Goal: Information Seeking & Learning: Understand process/instructions

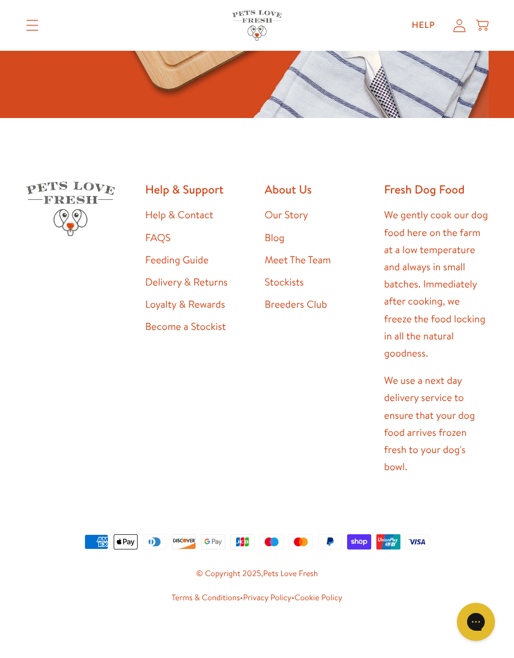
scroll to position [1169, 0]
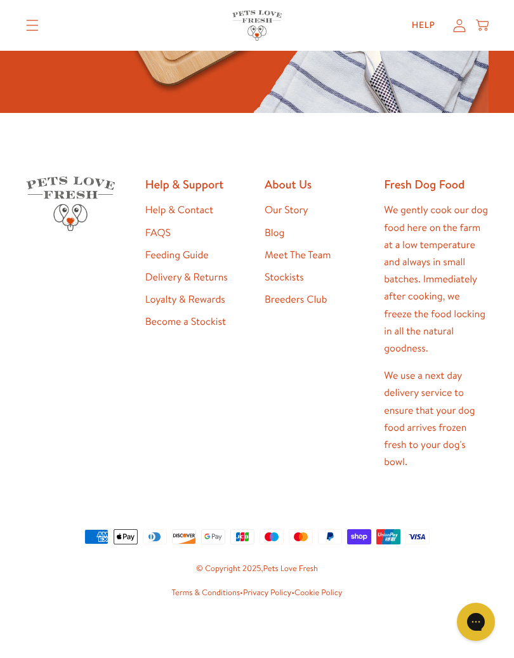
click at [188, 255] on link "Feeding Guide" at bounding box center [176, 255] width 63 height 14
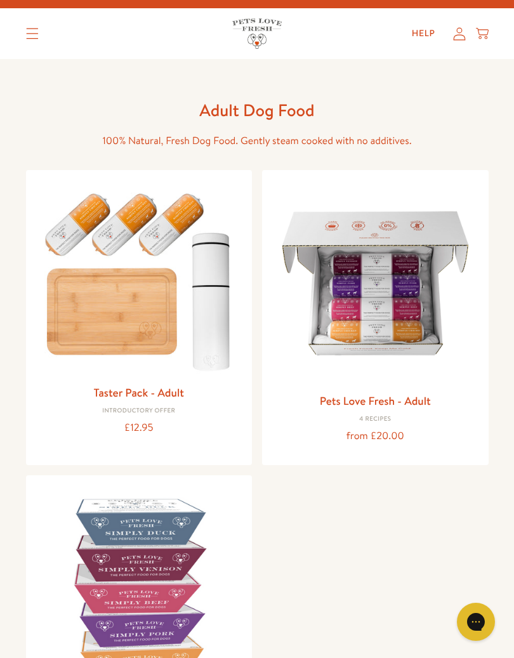
scroll to position [20, 0]
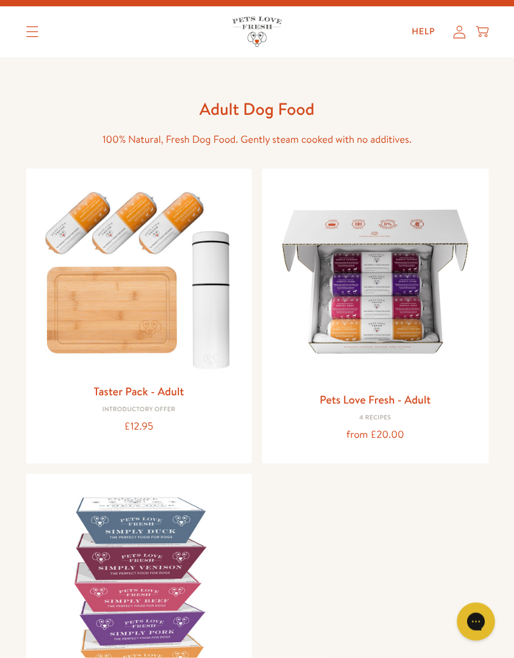
click at [391, 355] on img at bounding box center [375, 282] width 206 height 206
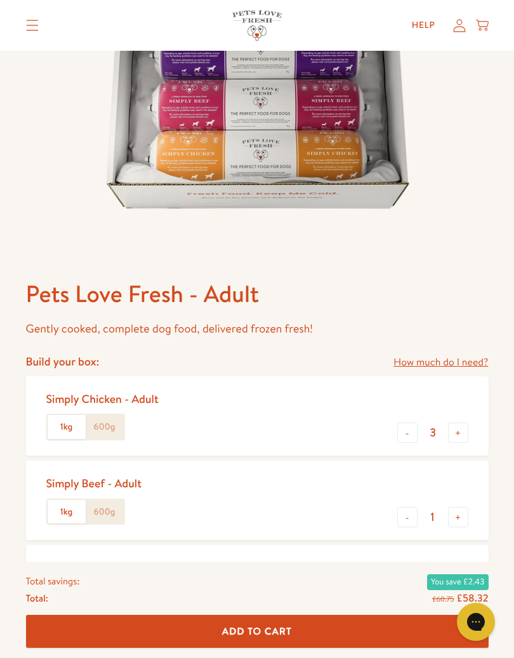
scroll to position [263, 0]
click at [435, 362] on link "How much do I need?" at bounding box center [440, 361] width 95 height 17
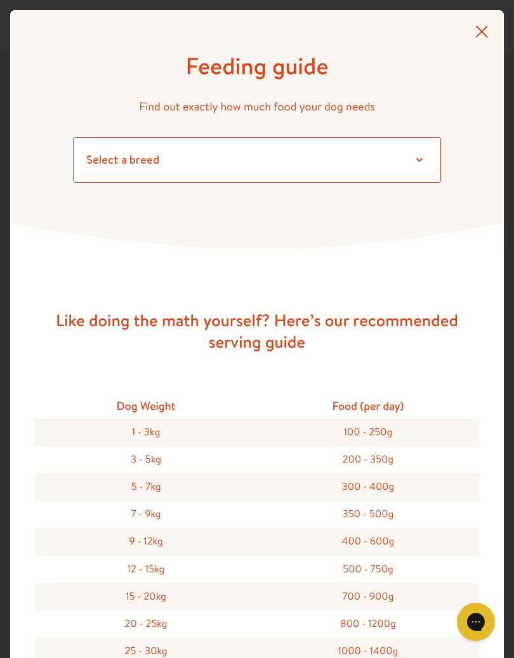
click at [415, 167] on select "Select a breed Affenpinscher Afghan hound Airedale terrier Akita Alaskan Malamu…" at bounding box center [257, 160] width 368 height 46
select select "13"
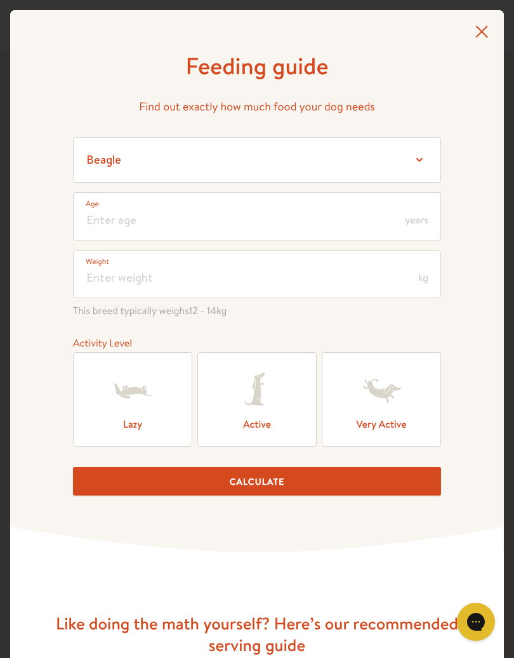
click at [278, 412] on icon at bounding box center [257, 390] width 51 height 51
click at [0, 0] on input "Active" at bounding box center [0, 0] width 0 height 0
click at [259, 490] on button "Calculate" at bounding box center [257, 481] width 368 height 29
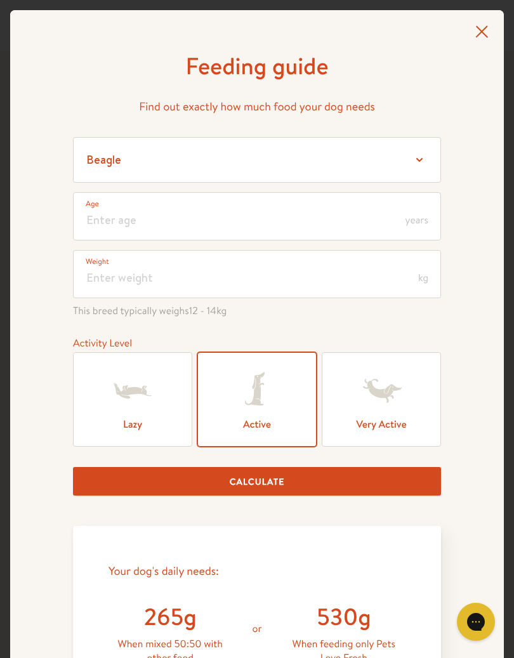
scroll to position [0, 0]
click at [481, 29] on icon at bounding box center [481, 31] width 13 height 13
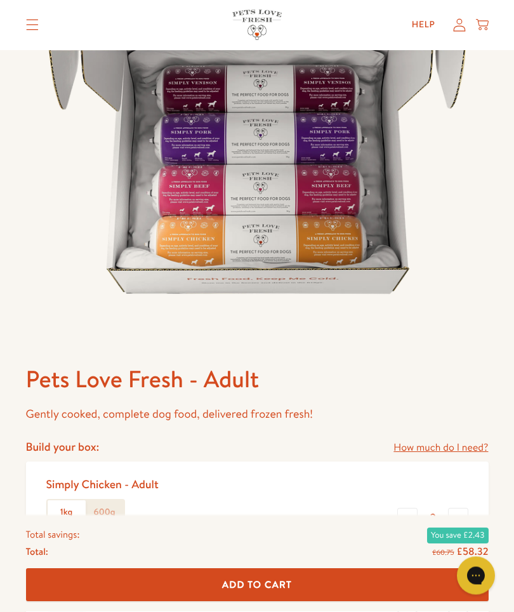
scroll to position [125, 0]
